Goal: Task Accomplishment & Management: Manage account settings

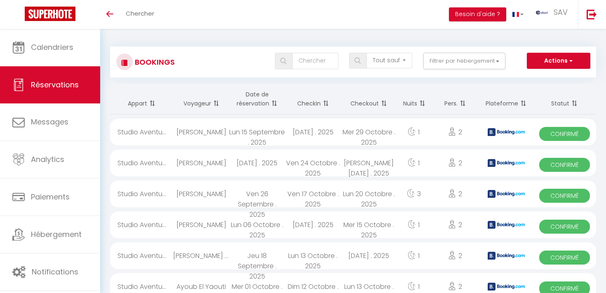
select select "not_cancelled"
type input "raban"
click at [282, 61] on img at bounding box center [283, 61] width 6 height 7
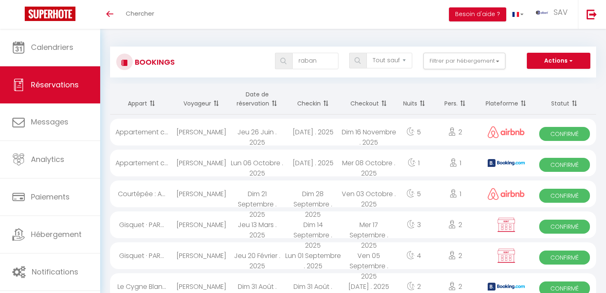
click at [360, 163] on div "Mer 08 Octobre . 2025" at bounding box center [369, 163] width 56 height 27
select select "OK"
select select
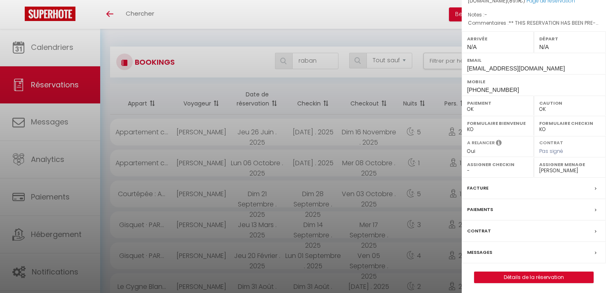
scroll to position [104, 0]
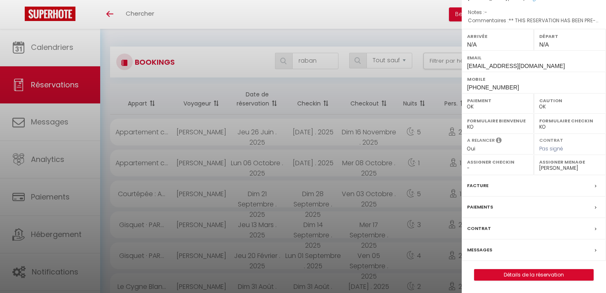
select select "19198"
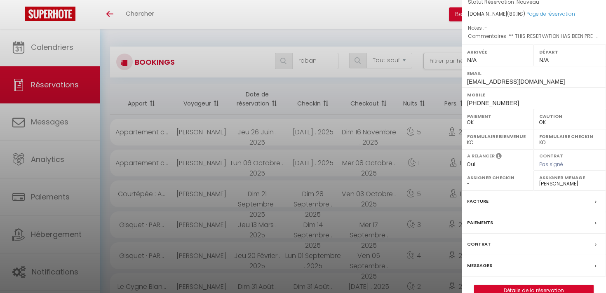
scroll to position [91, 0]
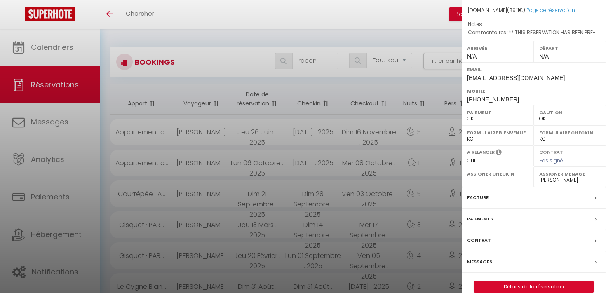
click at [488, 260] on label "Messages" at bounding box center [479, 262] width 25 height 9
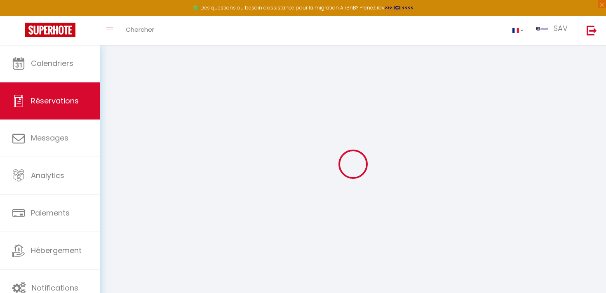
select select
checkbox input "false"
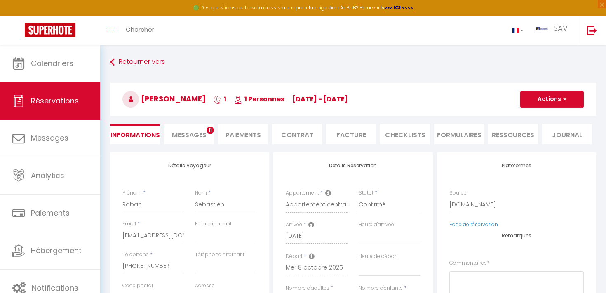
select select
checkbox input "false"
type textarea "** THIS RESERVATION HAS BEEN PRE-PAID ** BOOKING NOTE : Payment charge is EUR 1…"
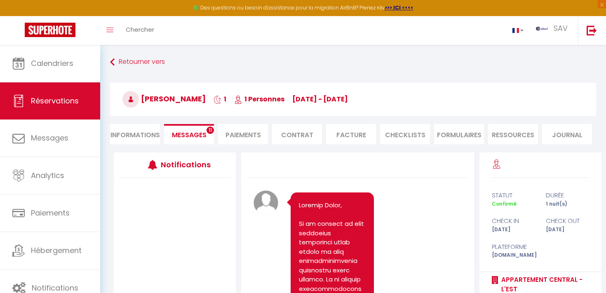
scroll to position [2414, 0]
